Goal: Use online tool/utility

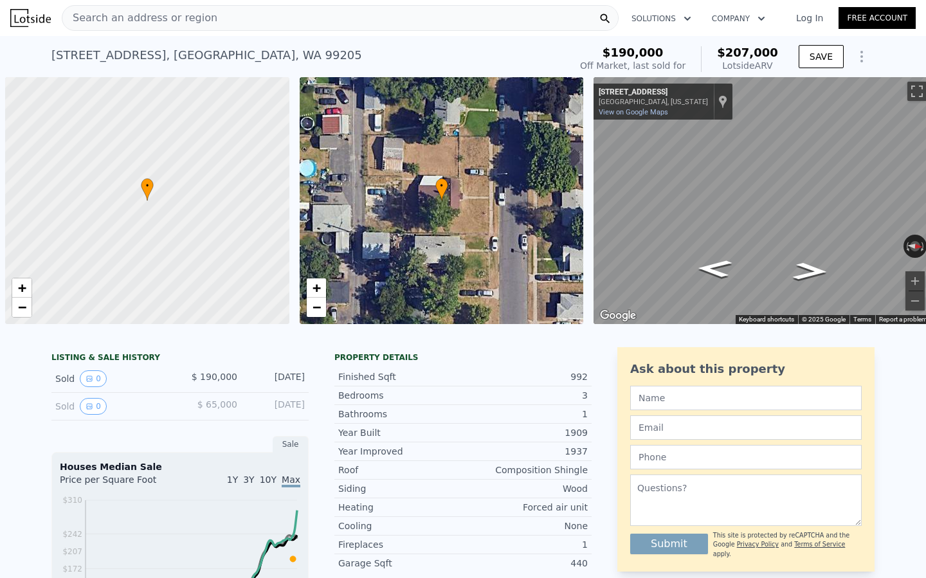
scroll to position [0, 5]
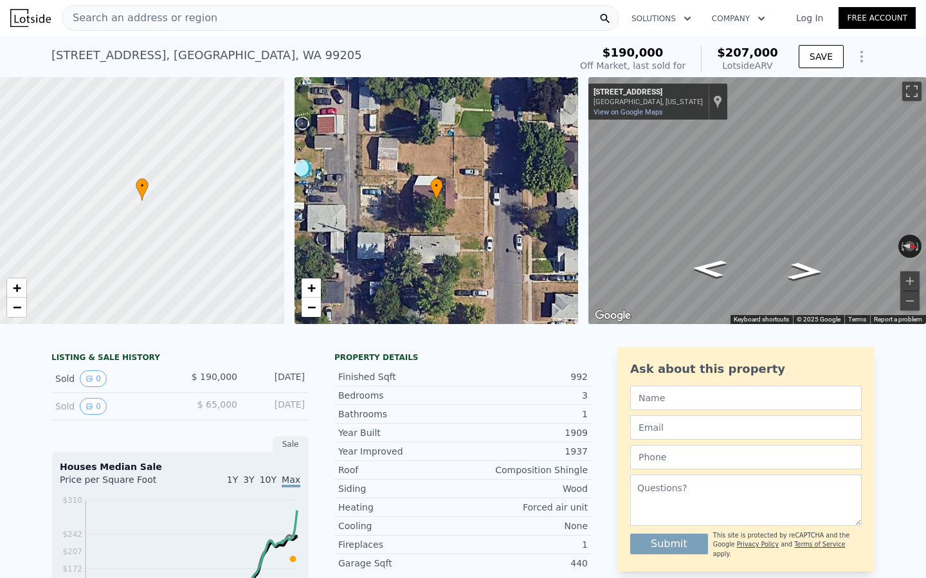
click at [287, 21] on div "Search an address or region" at bounding box center [340, 18] width 557 height 26
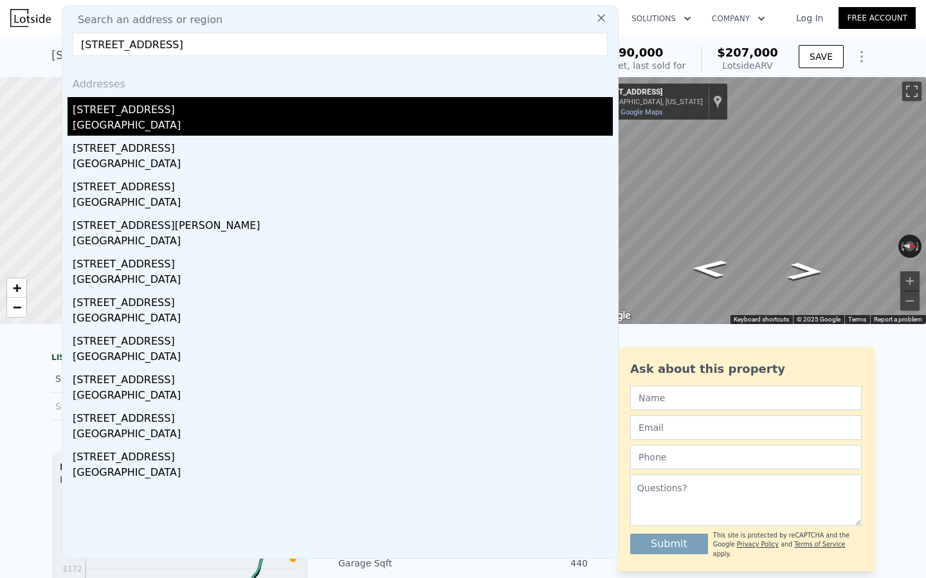
type input "[STREET_ADDRESS]"
click at [97, 125] on div "[GEOGRAPHIC_DATA]" at bounding box center [343, 127] width 540 height 18
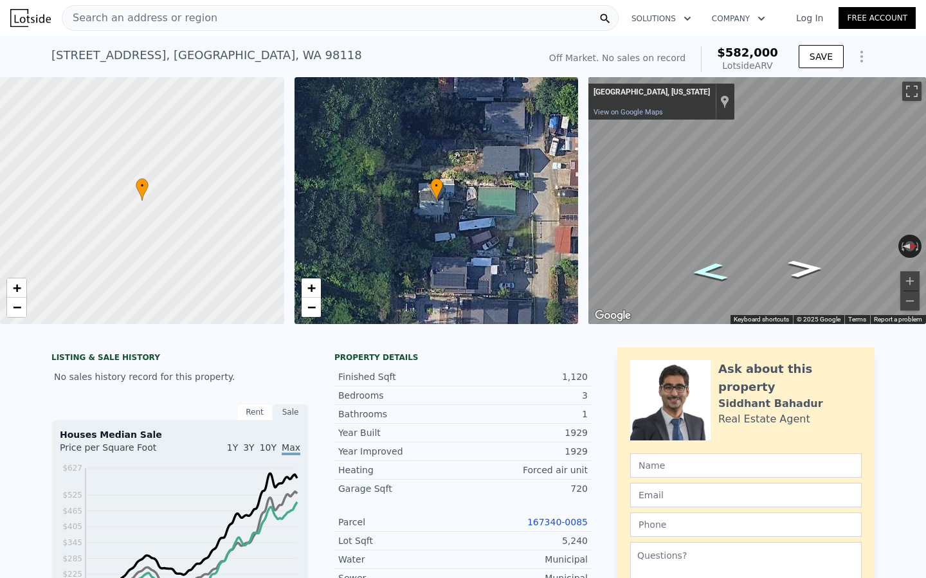
click at [723, 271] on icon "Go South" at bounding box center [710, 271] width 68 height 26
click at [728, 262] on icon "Go South" at bounding box center [714, 267] width 86 height 32
click at [784, 241] on icon "Go North" at bounding box center [802, 241] width 84 height 33
click at [784, 241] on icon "Go North" at bounding box center [799, 240] width 87 height 34
click at [784, 242] on icon "Go North" at bounding box center [801, 240] width 86 height 33
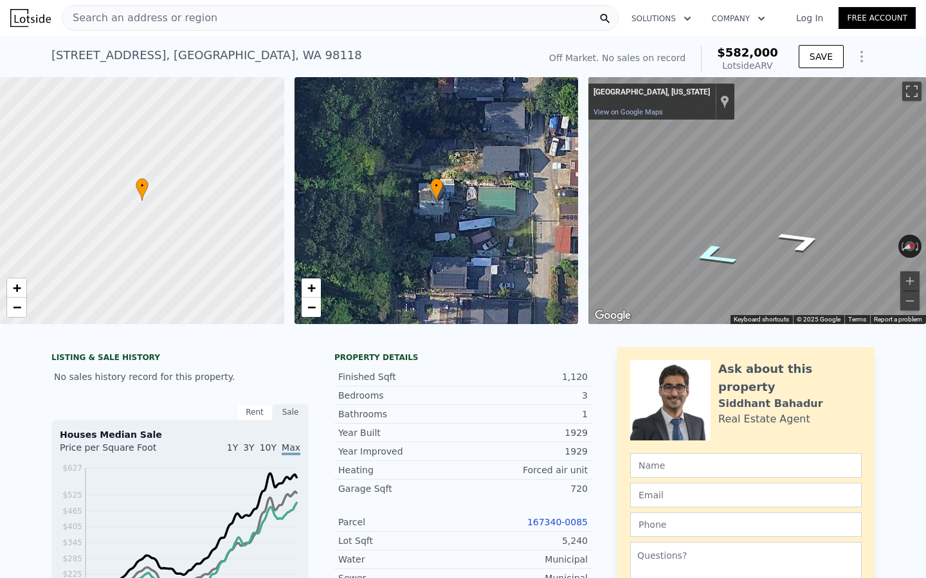
click at [724, 256] on icon "Go South" at bounding box center [714, 255] width 86 height 33
click at [724, 256] on icon "Go South" at bounding box center [714, 256] width 87 height 34
click at [720, 242] on icon "Go South" at bounding box center [709, 245] width 69 height 30
click at [800, 219] on icon "Go North" at bounding box center [805, 217] width 60 height 35
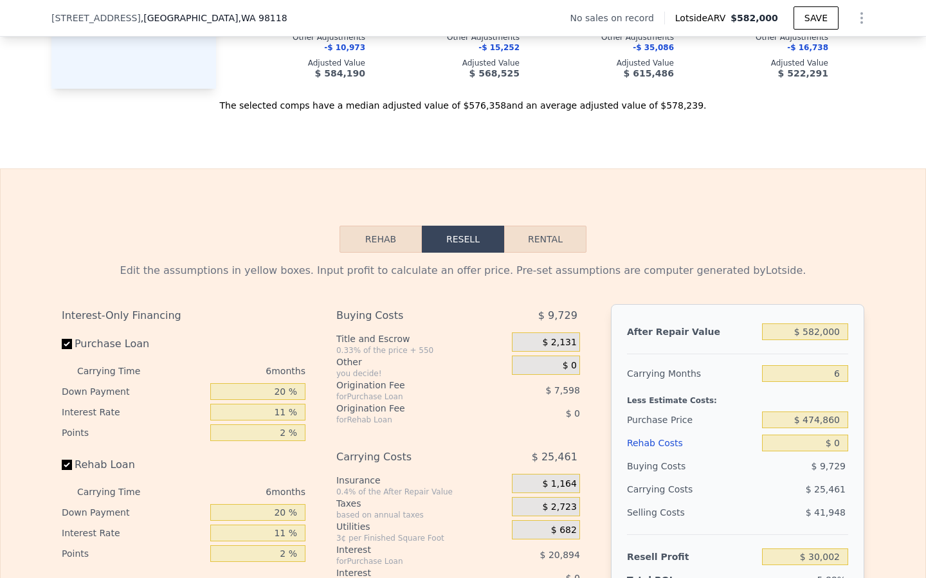
scroll to position [1673, 0]
drag, startPoint x: 849, startPoint y: 333, endPoint x: 824, endPoint y: 333, distance: 25.7
click at [824, 333] on div "After Repair Value $ 582,000 Carrying Months 6 Less Estimate Costs: Purchase Pr…" at bounding box center [737, 483] width 253 height 357
drag, startPoint x: 838, startPoint y: 333, endPoint x: 795, endPoint y: 333, distance: 43.7
click at [795, 333] on input "$ 582,000" at bounding box center [805, 332] width 86 height 17
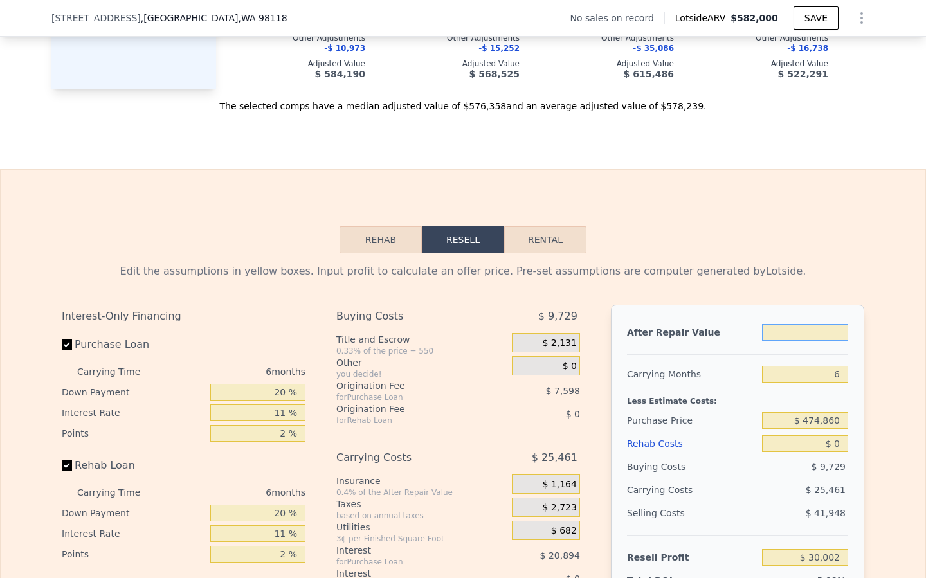
type input "$ 3"
type input "-$ 509,433"
type input "$ 30"
type input "-$ 509,409"
type input "$ 300"
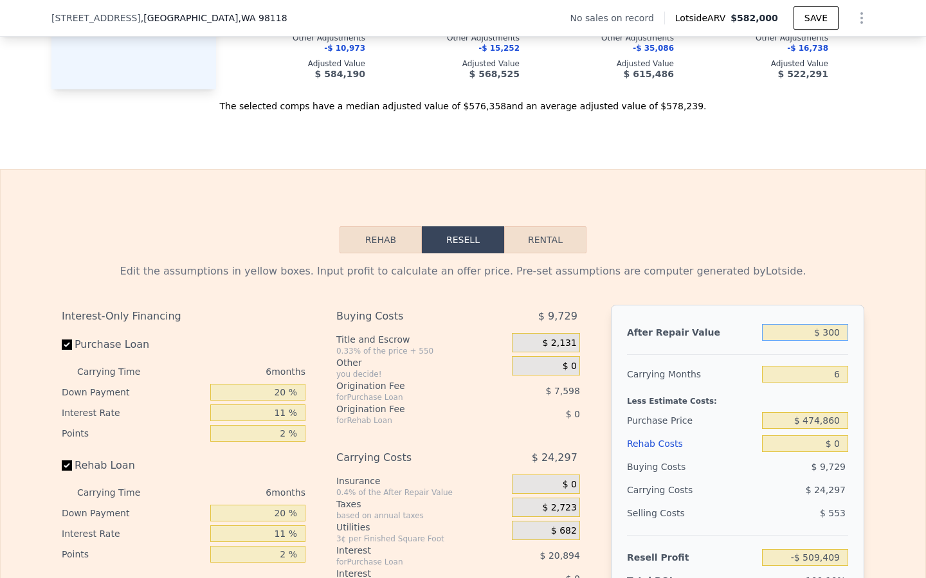
type input "-$ 509,159"
type input "$ 3,000"
type input "-$ 506,655"
type input "$ 30,000"
type input "-$ 481,630"
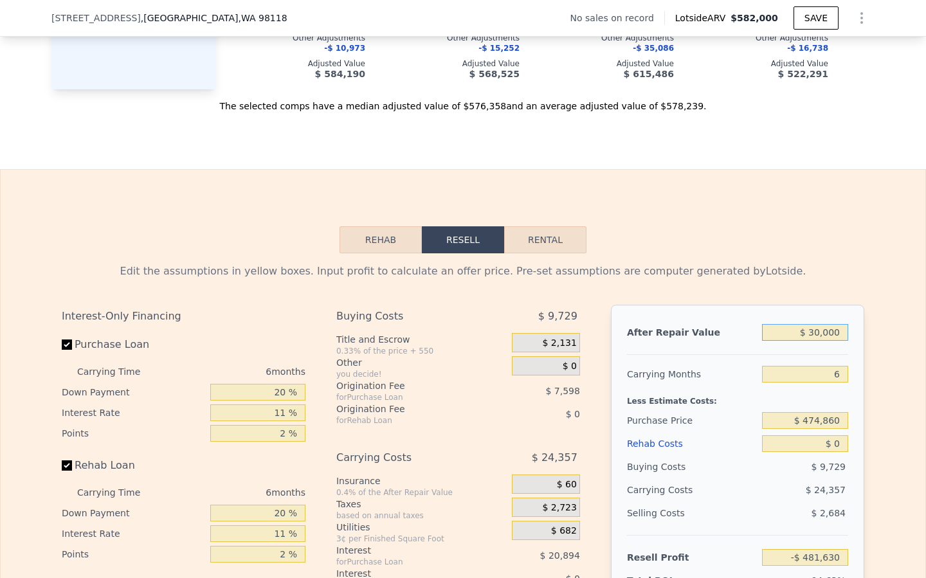
type input "$ 300,000"
type input "-$ 231,375"
type input "$ 3,000,000"
type input "$ 2,271,174"
type input "$ 300,000"
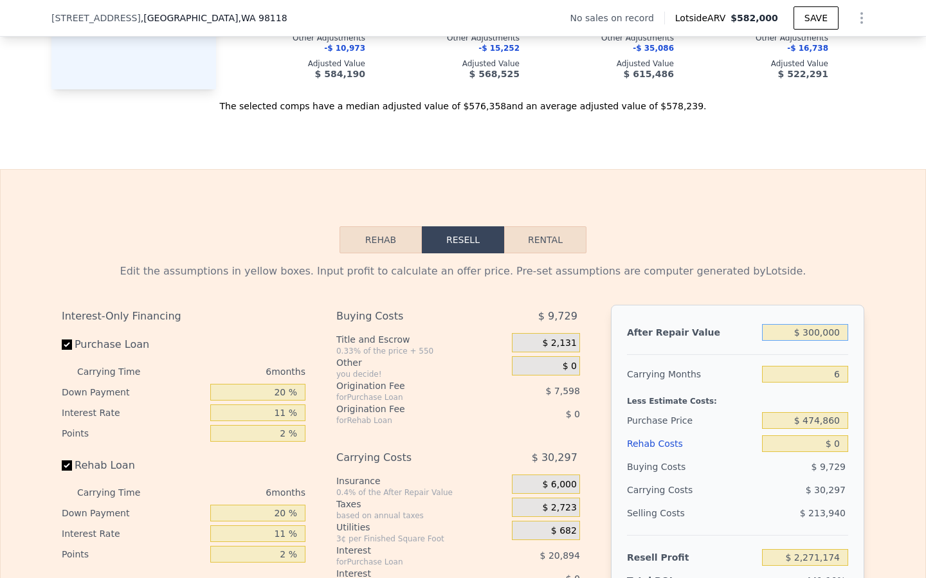
type input "-$ 231,375"
type input "$ 300,000"
drag, startPoint x: 848, startPoint y: 421, endPoint x: 806, endPoint y: 420, distance: 41.8
click at [806, 420] on div "After Repair Value $ 300,000 Carrying Months 6 Less Estimate Costs: Purchase Pr…" at bounding box center [737, 483] width 253 height 357
drag, startPoint x: 842, startPoint y: 332, endPoint x: 772, endPoint y: 332, distance: 70.1
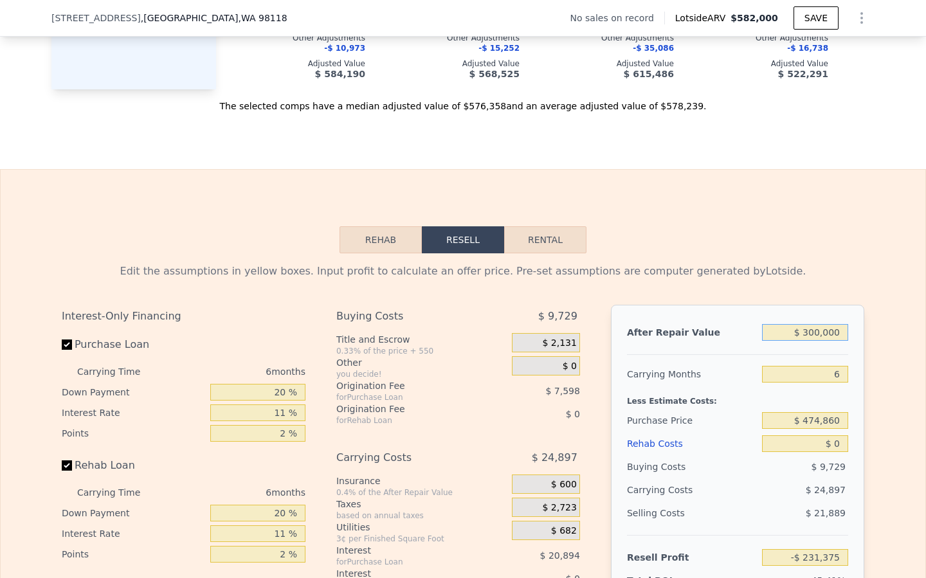
click at [772, 332] on input "$ 300,000" at bounding box center [805, 332] width 86 height 17
type input "$ 5"
type input "-$ 509,431"
type input "$ 58"
type input "-$ 509,381"
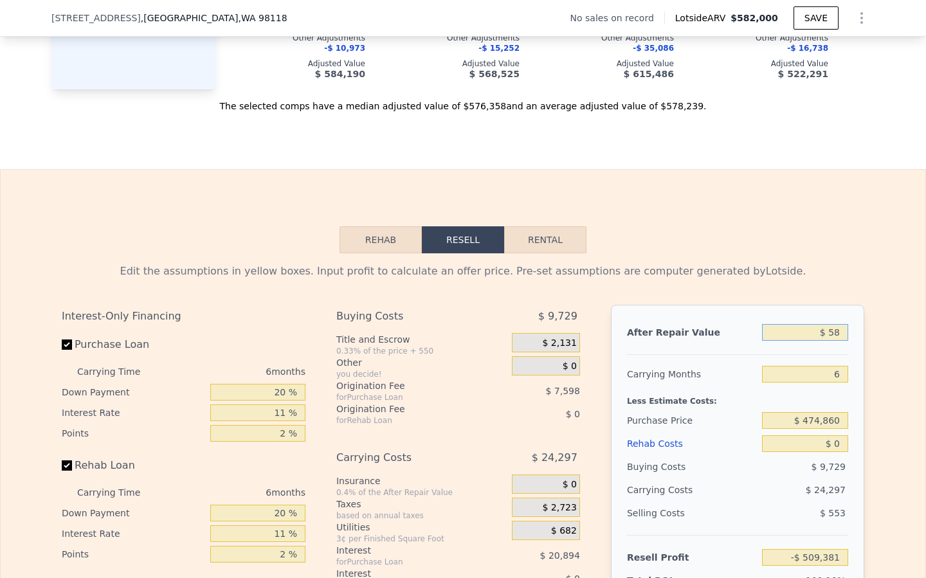
type input "$ 582"
type input "-$ 508,897"
type input "$ 5,820"
type input "-$ 504,043"
type input "$ 58,200"
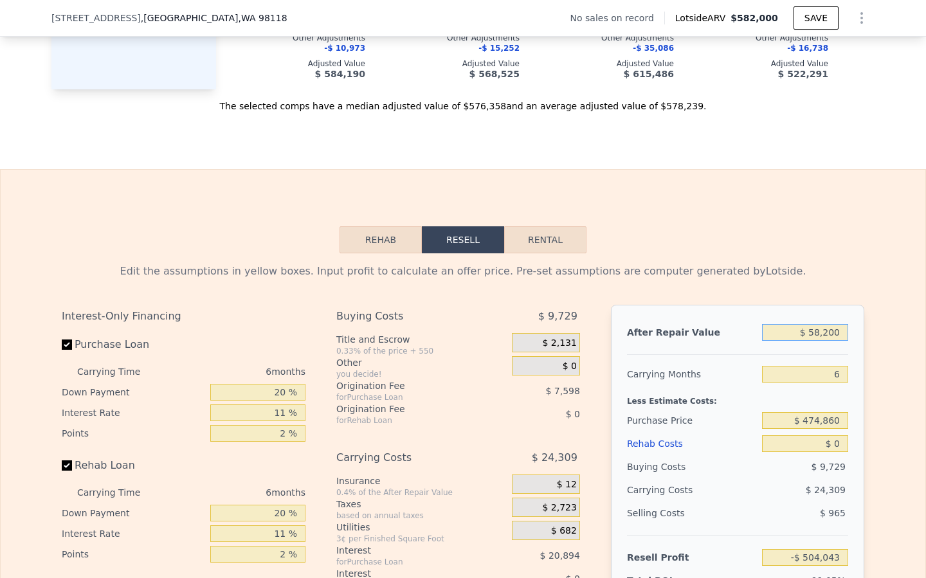
type input "-$ 455,492"
type input "$ 582,000"
type input "$ 30,002"
type input "$ 582,000"
drag, startPoint x: 838, startPoint y: 423, endPoint x: 799, endPoint y: 422, distance: 38.6
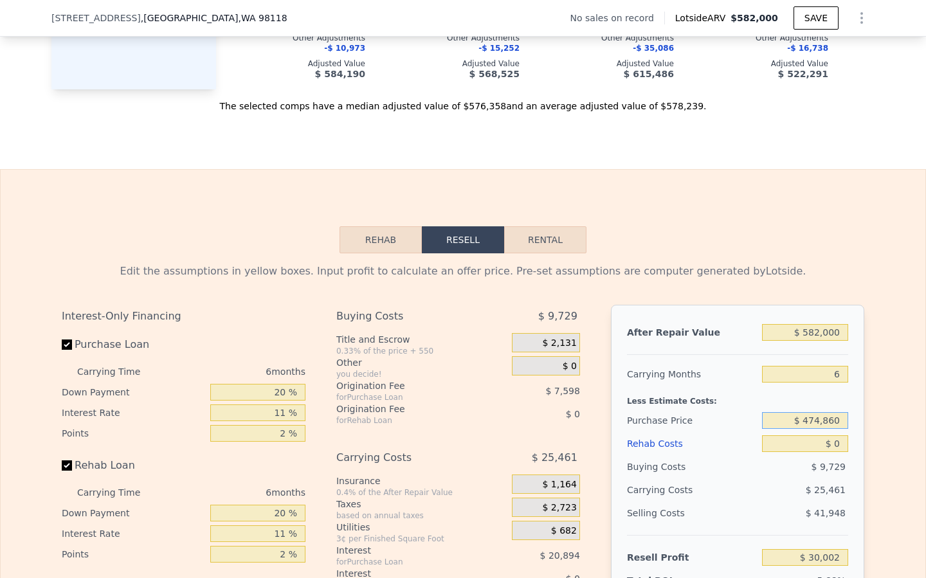
click at [799, 422] on input "$ 474,860" at bounding box center [805, 420] width 86 height 17
type input "$ 474,860"
click at [847, 422] on div "After Repair Value $ 582,000 Carrying Months 6 Less Estimate Costs: Purchase Pr…" at bounding box center [737, 483] width 253 height 357
drag, startPoint x: 845, startPoint y: 422, endPoint x: 766, endPoint y: 422, distance: 79.7
click at [766, 422] on input "$ 474,860" at bounding box center [805, 420] width 86 height 17
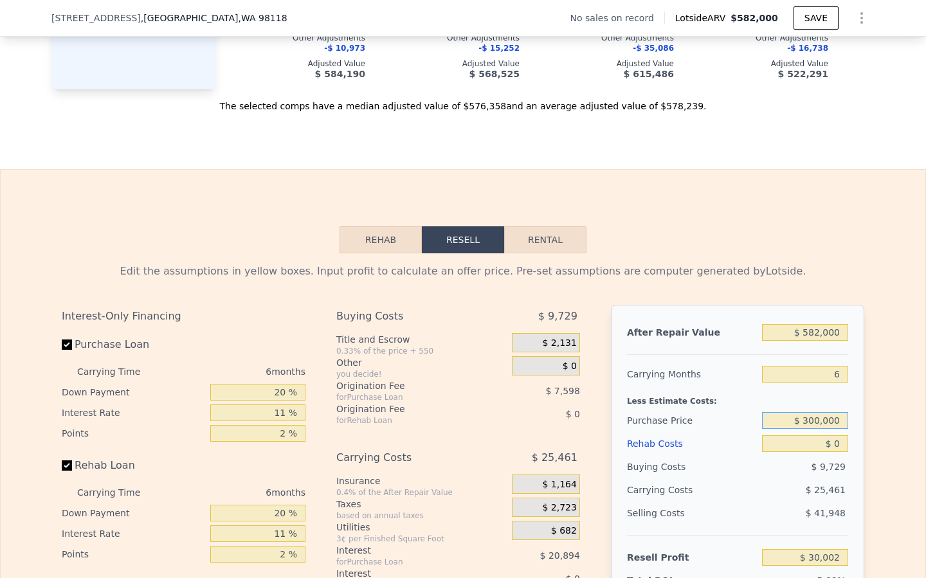
type input "$ 300,000"
type input "$ 215,934"
click at [842, 440] on input "$ 0" at bounding box center [805, 443] width 86 height 17
drag, startPoint x: 844, startPoint y: 440, endPoint x: 832, endPoint y: 440, distance: 12.2
click at [832, 440] on input "$ 0" at bounding box center [805, 443] width 86 height 17
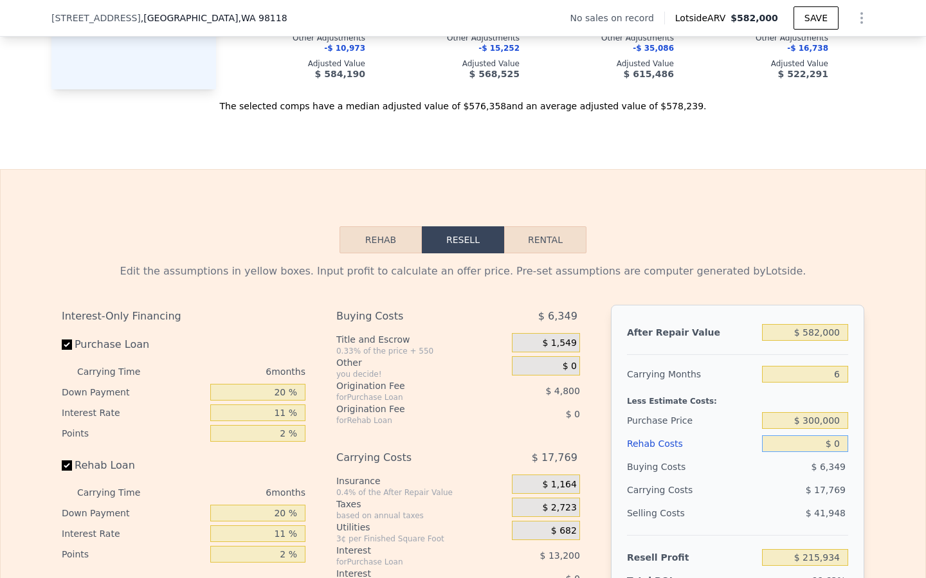
type input "$ 70"
type input "$ 215,857"
type input "$ 750"
type input "$ 215,136"
drag, startPoint x: 840, startPoint y: 442, endPoint x: 818, endPoint y: 442, distance: 21.9
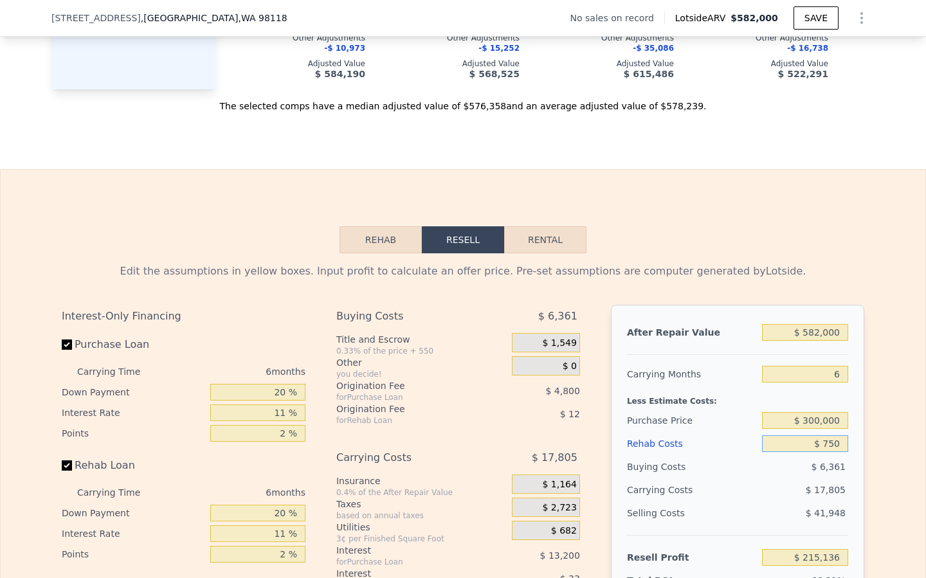
click at [818, 442] on input "$ 750" at bounding box center [805, 443] width 86 height 17
type input "$ 1"
type input "$ 215,933"
type input "$ 17"
type input "$ 215,917"
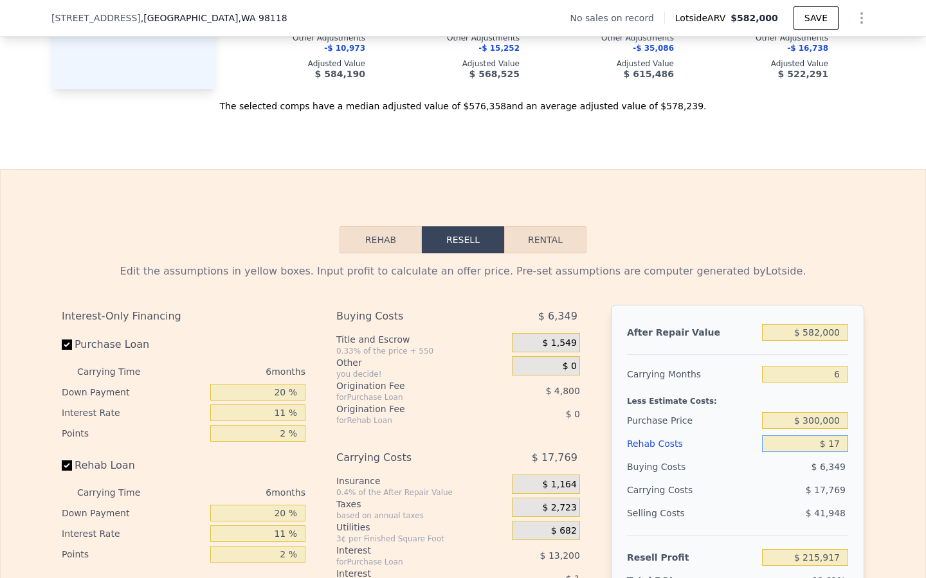
type input "$ 175"
type input "$ 215,750"
type input "$ 1,750"
type input "$ 214,078"
type input "$ 17,500"
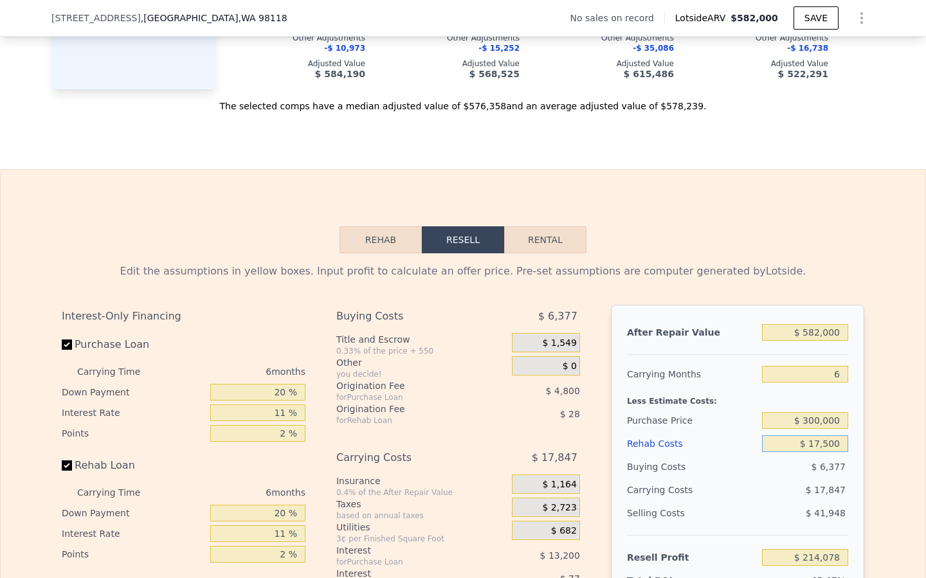
type input "$ 197,386"
type input "$ 175,000"
type input "$ 30,436"
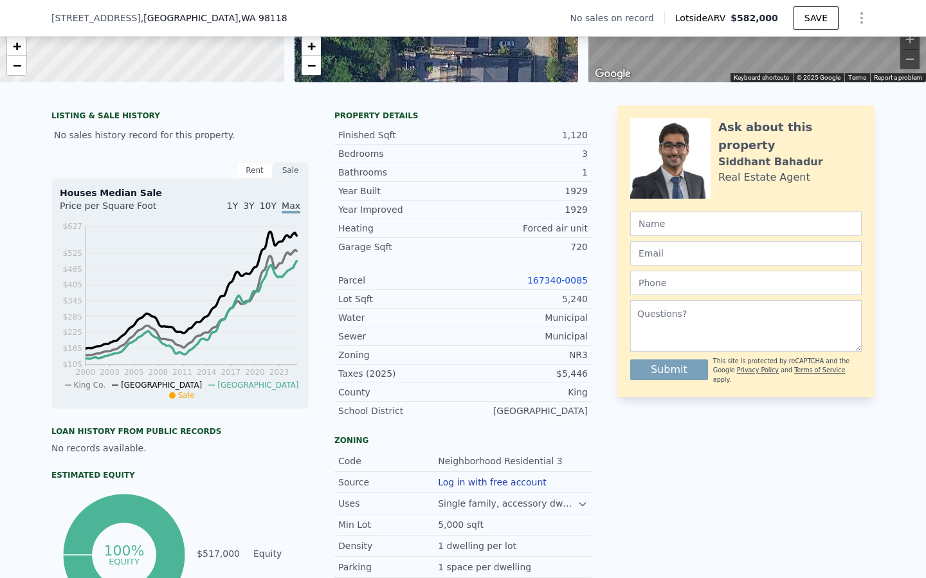
scroll to position [0, 0]
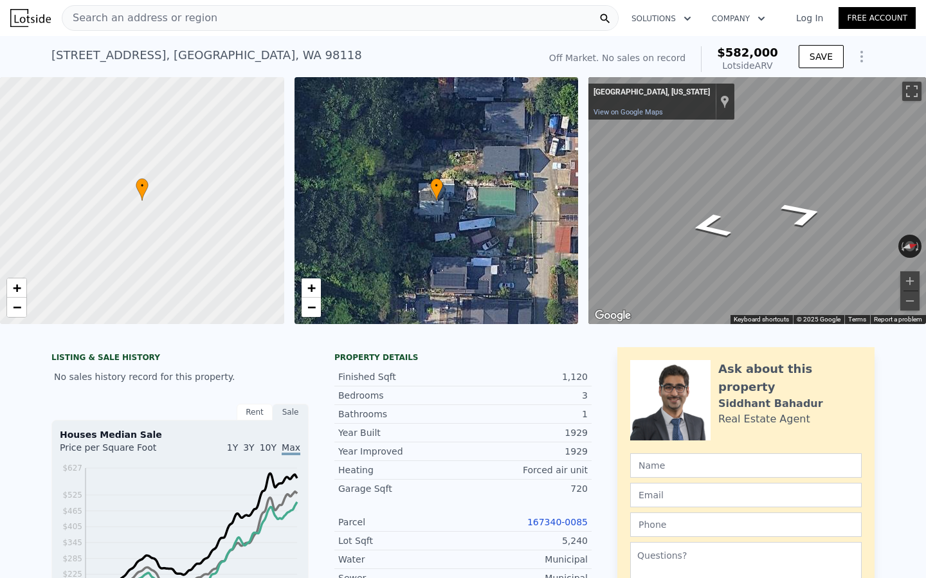
type input "$ 0"
type input "$ 30,002"
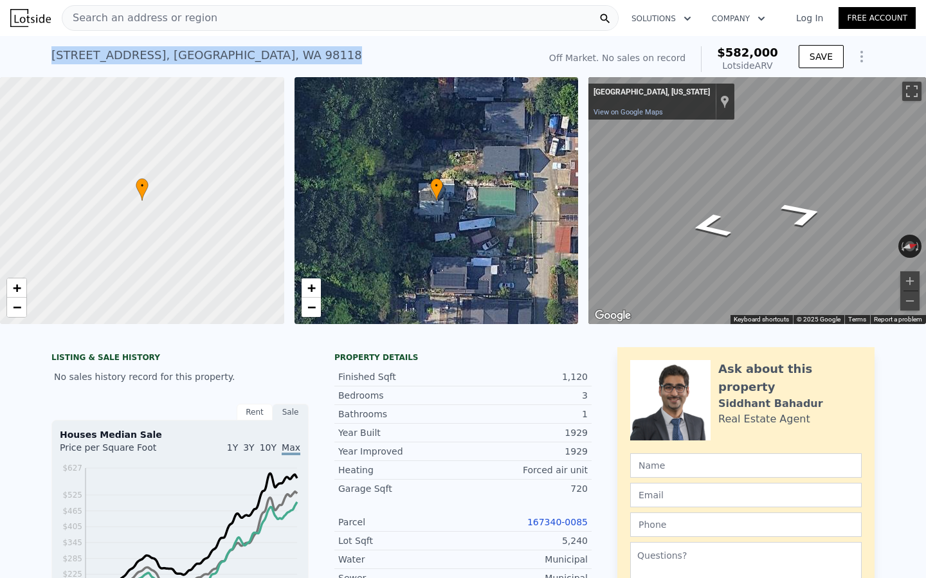
drag, startPoint x: 252, startPoint y: 56, endPoint x: 25, endPoint y: 58, distance: 227.0
click at [25, 58] on div "[STREET_ADDRESS] No sales on record (~ARV $582k ) Off Market. No sales on recor…" at bounding box center [463, 56] width 926 height 41
copy div "[STREET_ADDRESS]"
